Goal: Find specific page/section: Find specific page/section

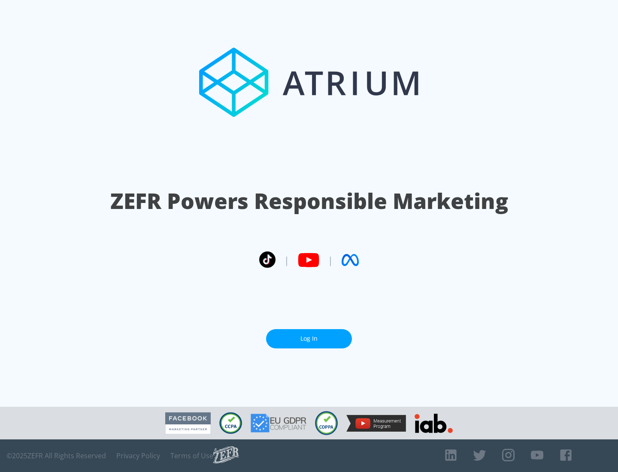
click at [309, 335] on link "Log In" at bounding box center [309, 338] width 86 height 19
